Goal: Task Accomplishment & Management: Manage account settings

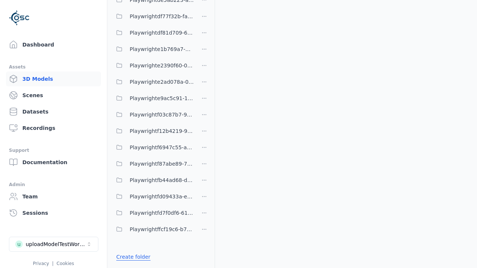
click at [133, 257] on link "Create folder" at bounding box center [133, 256] width 34 height 7
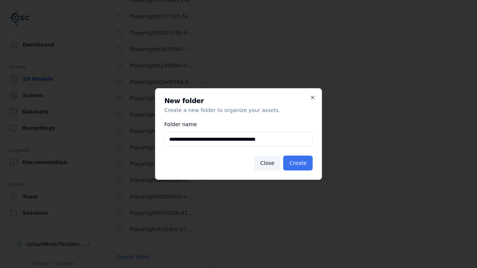
type input "**********"
click at [298, 163] on button "Create" at bounding box center [297, 163] width 29 height 15
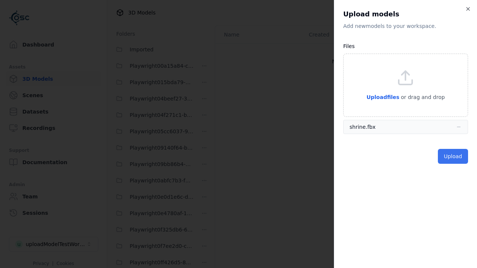
click at [453, 156] on button "Upload" at bounding box center [453, 156] width 30 height 15
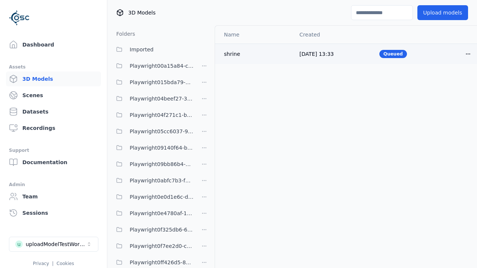
click at [468, 54] on html "Support Dashboard Assets 3D Models Scenes Datasets Recordings Support Documenta…" at bounding box center [238, 134] width 477 height 268
click at [451, 83] on div "Delete" at bounding box center [451, 83] width 44 height 12
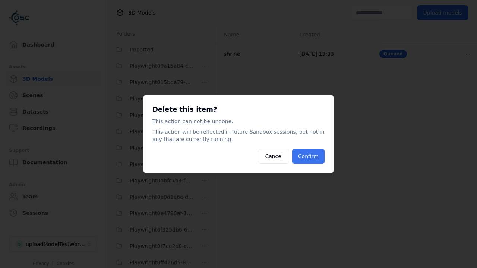
click at [308, 156] on button "Confirm" at bounding box center [308, 156] width 32 height 15
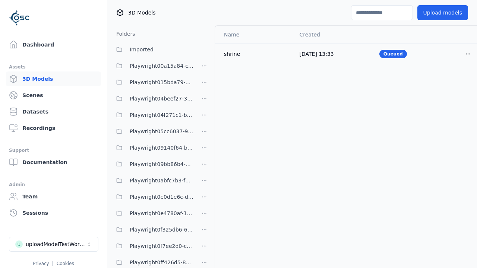
click at [204, 134] on html "Support Dashboard Assets 3D Models Scenes Datasets Recordings Support Documenta…" at bounding box center [238, 134] width 477 height 268
